Goal: Information Seeking & Learning: Learn about a topic

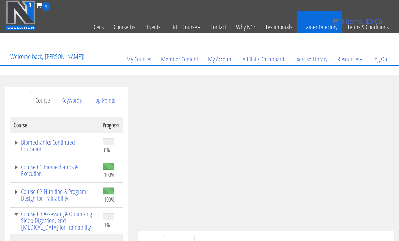
scroll to position [72, 0]
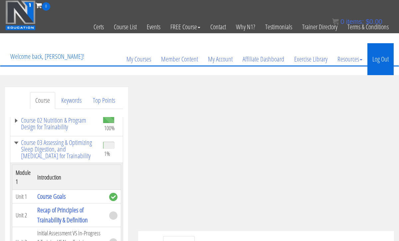
click at [386, 53] on link "Log Out" at bounding box center [380, 59] width 26 height 32
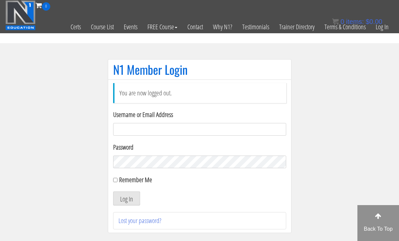
type input "[EMAIL_ADDRESS][DOMAIN_NAME]"
click at [126, 199] on button "Log In" at bounding box center [126, 199] width 27 height 14
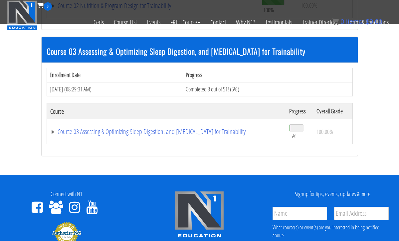
scroll to position [435, 0]
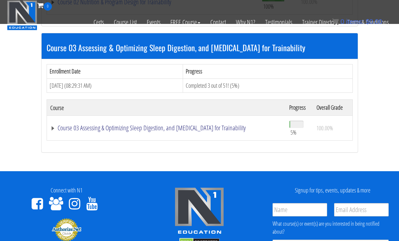
click at [112, 125] on link "Course 03 Assessing & Optimizing Sleep Digestion, and [MEDICAL_DATA] for Traina…" at bounding box center [166, 128] width 232 height 7
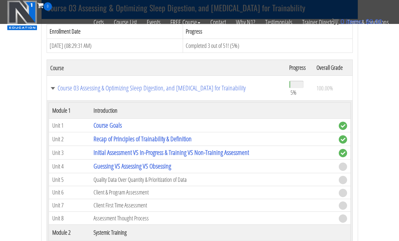
scroll to position [484, 0]
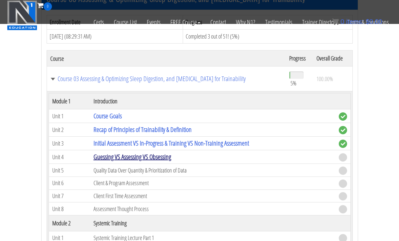
click at [157, 154] on link "Guessing VS Assessing VS Obsessing" at bounding box center [133, 156] width 78 height 9
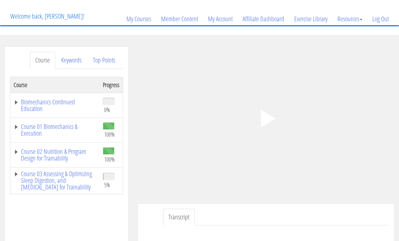
scroll to position [50, 0]
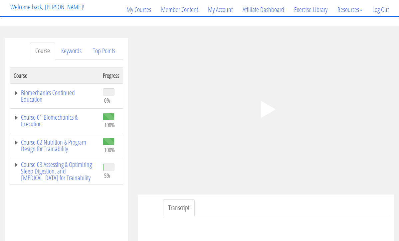
click at [269, 106] on polygon at bounding box center [268, 109] width 15 height 17
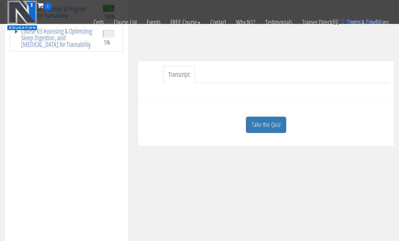
scroll to position [144, 0]
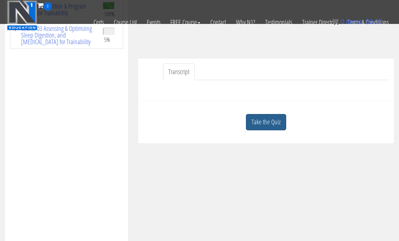
click at [261, 120] on link "Take the Quiz" at bounding box center [266, 122] width 40 height 16
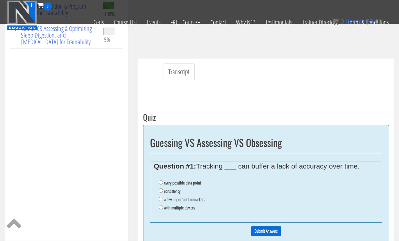
click at [160, 197] on input "a few important biomarkers" at bounding box center [161, 199] width 4 height 4
radio input "true"
click at [272, 227] on input "Submit Answers" at bounding box center [266, 231] width 30 height 10
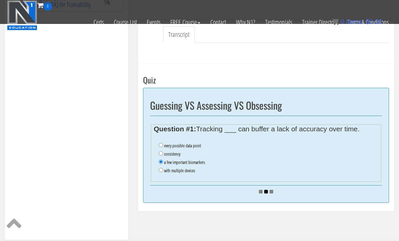
scroll to position [181, 0]
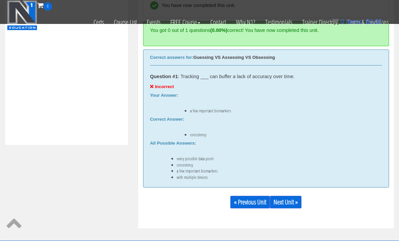
scroll to position [279, 0]
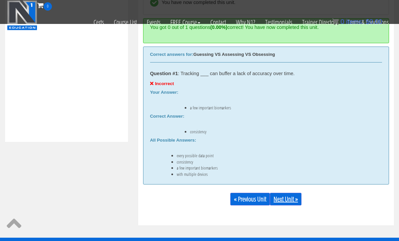
click at [289, 197] on link "Next Unit »" at bounding box center [286, 199] width 32 height 13
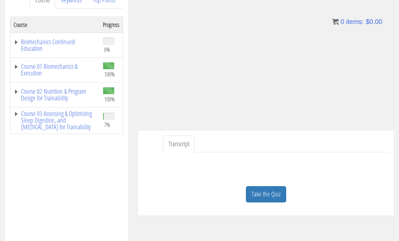
scroll to position [104, 0]
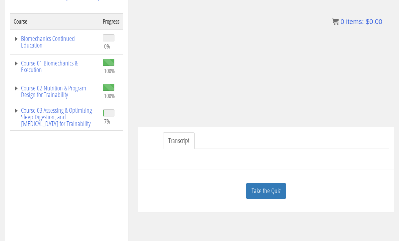
click at [258, 182] on div "Take the Quiz" at bounding box center [266, 191] width 246 height 32
click at [258, 186] on link "Take the Quiz" at bounding box center [266, 191] width 40 height 16
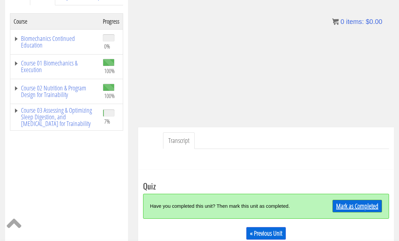
click at [346, 205] on link "Mark as Completed" at bounding box center [358, 206] width 50 height 13
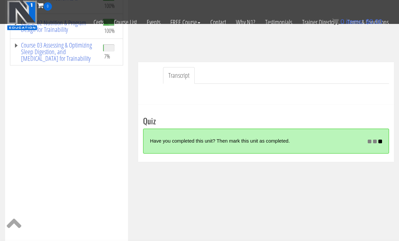
scroll to position [128, 0]
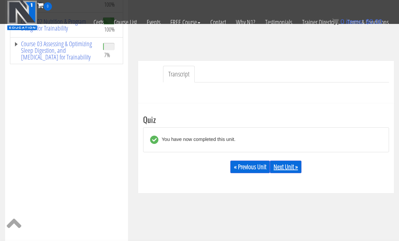
click at [284, 165] on link "Next Unit »" at bounding box center [286, 167] width 32 height 13
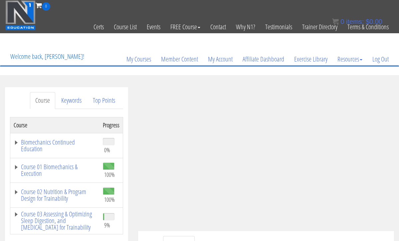
drag, startPoint x: 0, startPoint y: 0, endPoint x: 159, endPoint y: 81, distance: 178.9
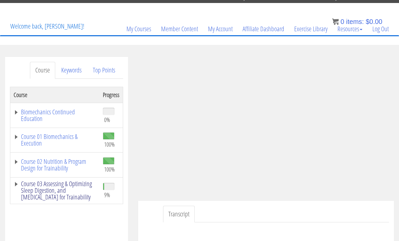
scroll to position [31, 0]
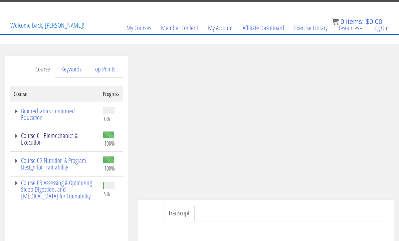
click at [45, 135] on link "Course 01 Biomechanics & Execution" at bounding box center [55, 138] width 83 height 13
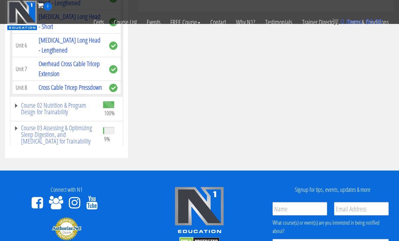
scroll to position [2388, 0]
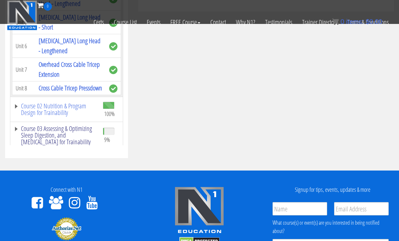
click at [55, 128] on link "Course 03 Assessing & Optimizing Sleep Digestion, and [MEDICAL_DATA] for Traina…" at bounding box center [55, 135] width 83 height 20
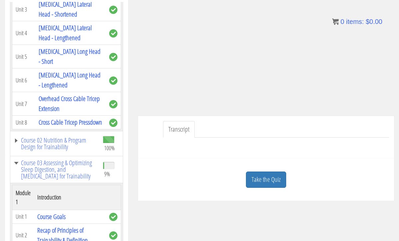
scroll to position [115, 0]
click at [269, 173] on link "Take the Quiz" at bounding box center [266, 180] width 40 height 16
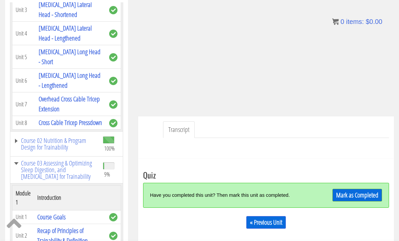
click at [340, 196] on link "Mark as Completed" at bounding box center [358, 195] width 50 height 13
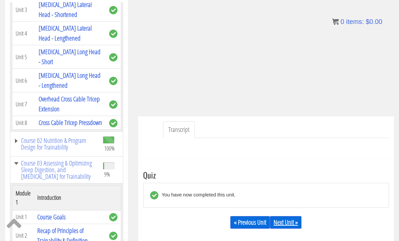
click at [278, 223] on link "Next Unit »" at bounding box center [286, 222] width 32 height 13
